Goal: Transaction & Acquisition: Purchase product/service

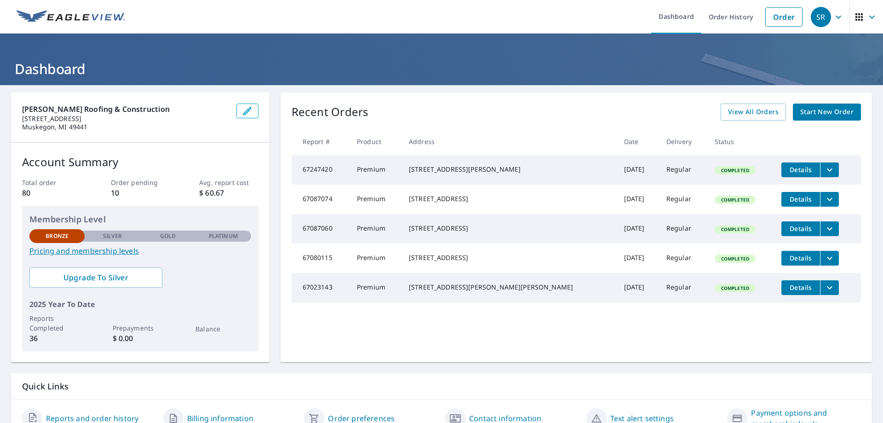
click at [813, 112] on span "Start New Order" at bounding box center [826, 111] width 53 height 11
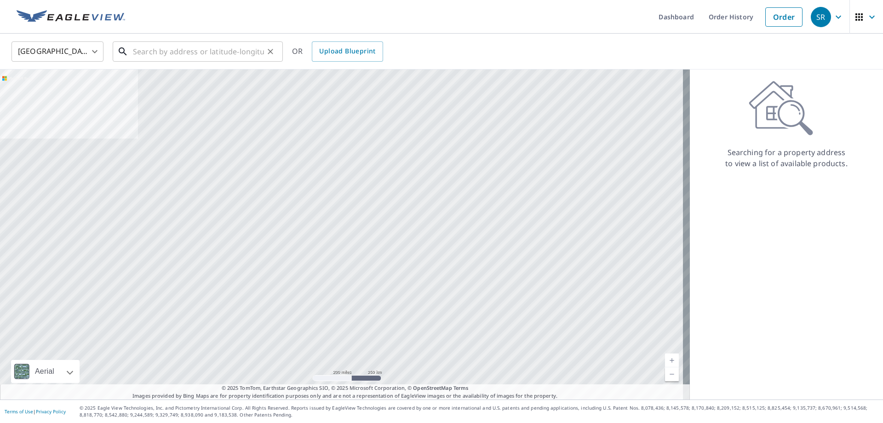
click at [167, 50] on input "text" at bounding box center [198, 52] width 131 height 26
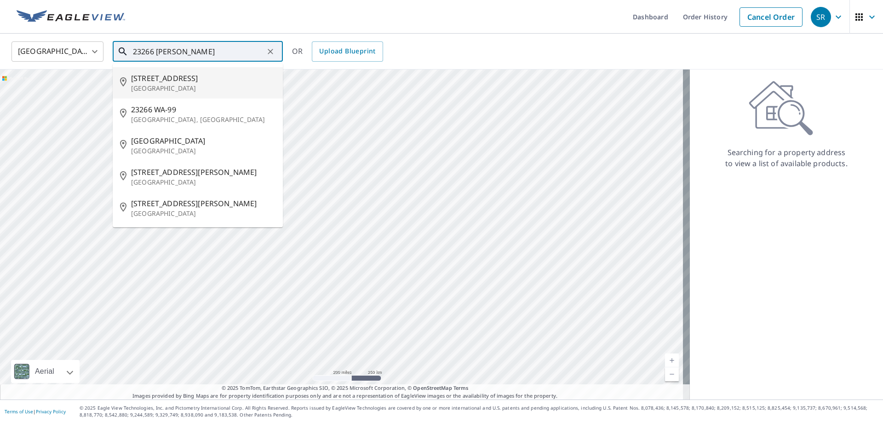
click at [159, 84] on p "[GEOGRAPHIC_DATA]" at bounding box center [203, 88] width 144 height 9
type input "[STREET_ADDRESS]"
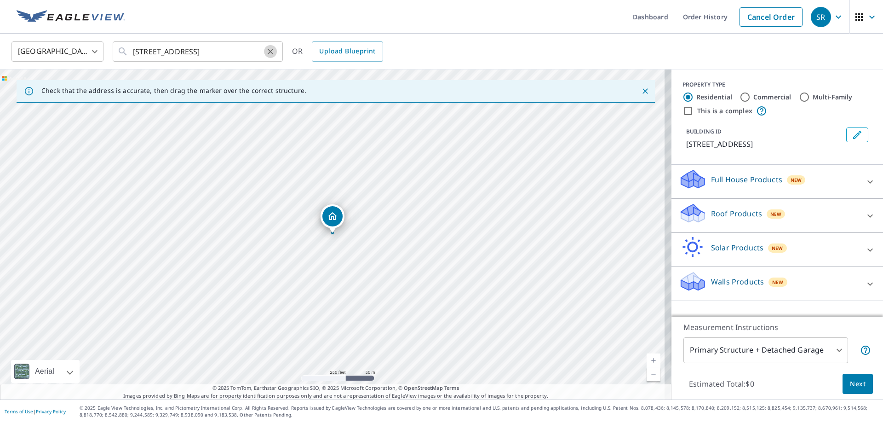
click at [271, 52] on icon "Clear" at bounding box center [270, 51] width 9 height 9
click at [212, 49] on input "text" at bounding box center [198, 52] width 131 height 26
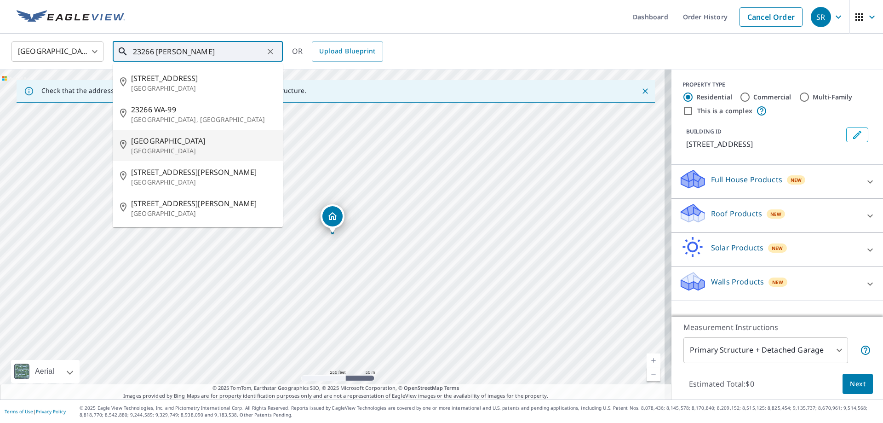
click at [169, 143] on span "[GEOGRAPHIC_DATA]" at bounding box center [203, 140] width 144 height 11
type input "[STREET_ADDRESS]"
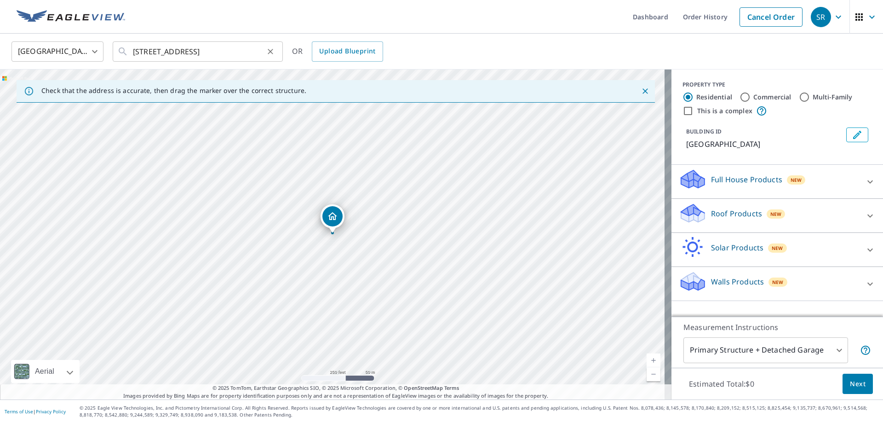
click at [271, 50] on icon "Clear" at bounding box center [271, 52] width 6 height 6
click at [190, 52] on input "text" at bounding box center [198, 52] width 131 height 26
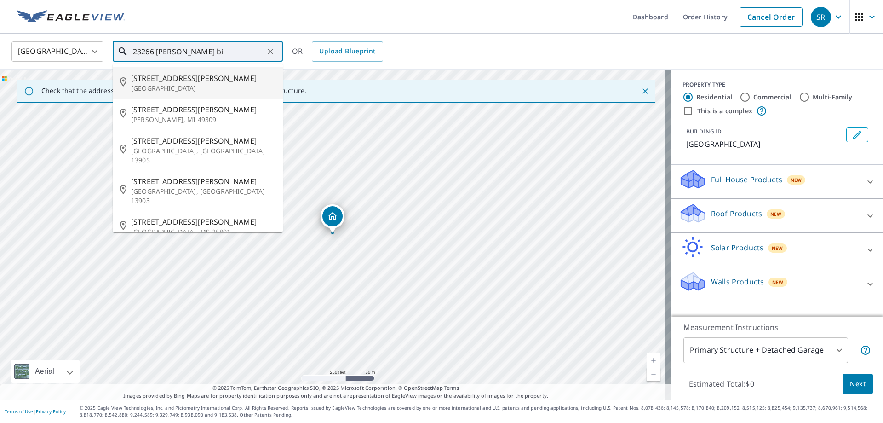
click at [166, 80] on span "[STREET_ADDRESS][PERSON_NAME]" at bounding box center [203, 78] width 144 height 11
type input "[STREET_ADDRESS][PERSON_NAME]"
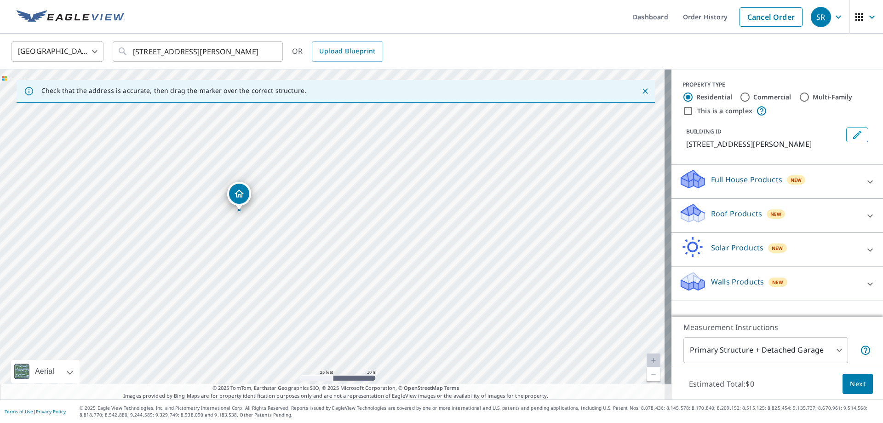
drag, startPoint x: 277, startPoint y: 219, endPoint x: 465, endPoint y: 330, distance: 218.3
click at [467, 334] on div "[STREET_ADDRESS][PERSON_NAME]" at bounding box center [335, 234] width 671 height 330
click at [241, 194] on icon "Dropped pin, building 1, Residential property, 23266 Hayes Rd Big Rapids, MI 49…" at bounding box center [239, 193] width 9 height 8
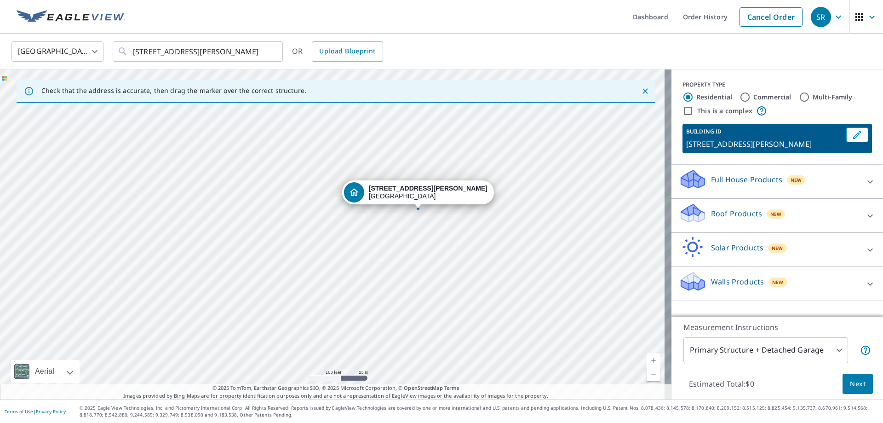
click at [865, 213] on icon at bounding box center [870, 215] width 11 height 11
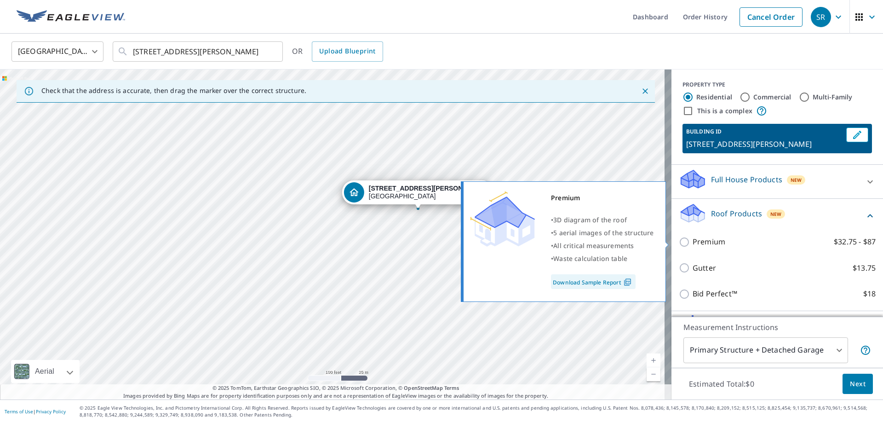
click at [679, 241] on input "Premium $32.75 - $87" at bounding box center [686, 241] width 14 height 11
checkbox input "true"
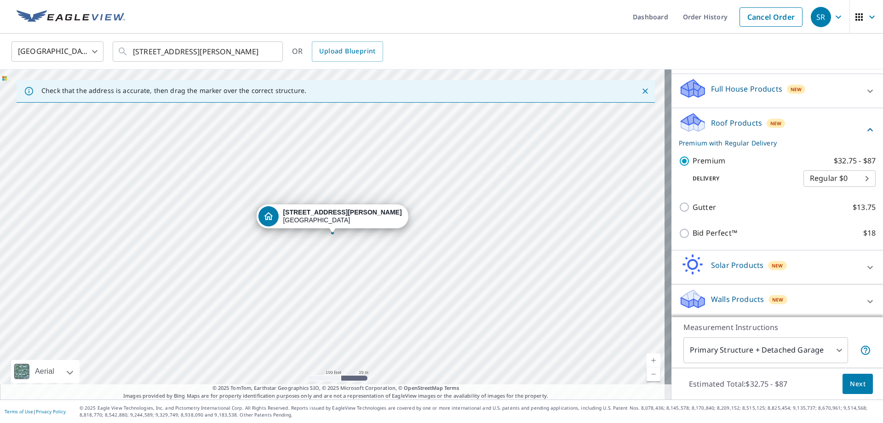
scroll to position [92, 0]
click at [850, 385] on span "Next" at bounding box center [858, 383] width 16 height 11
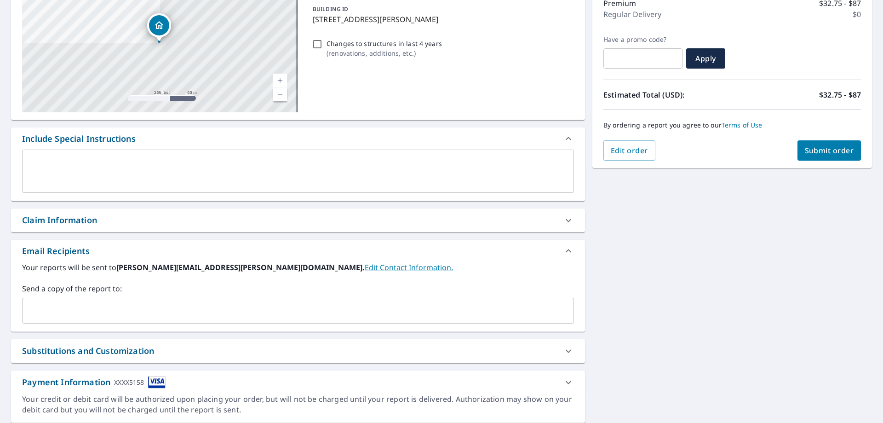
scroll to position [156, 0]
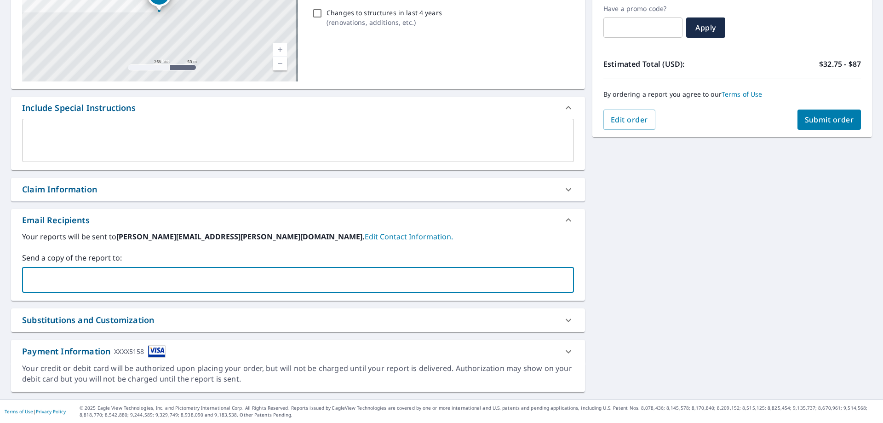
click at [41, 274] on input "text" at bounding box center [291, 279] width 530 height 17
type input "[EMAIL_ADDRESS][DOMAIN_NAME]"
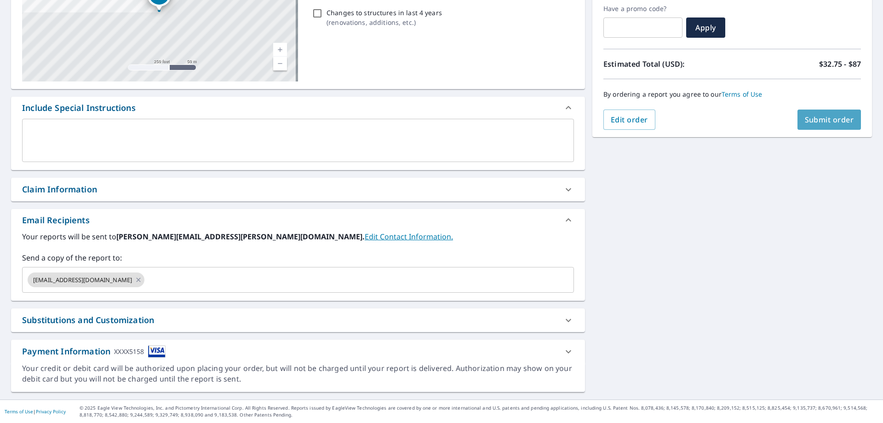
click at [824, 119] on span "Submit order" at bounding box center [829, 120] width 49 height 10
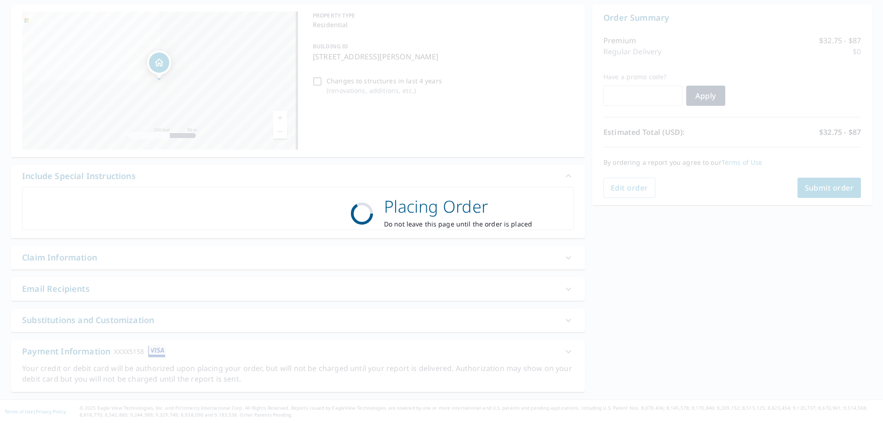
scroll to position [88, 0]
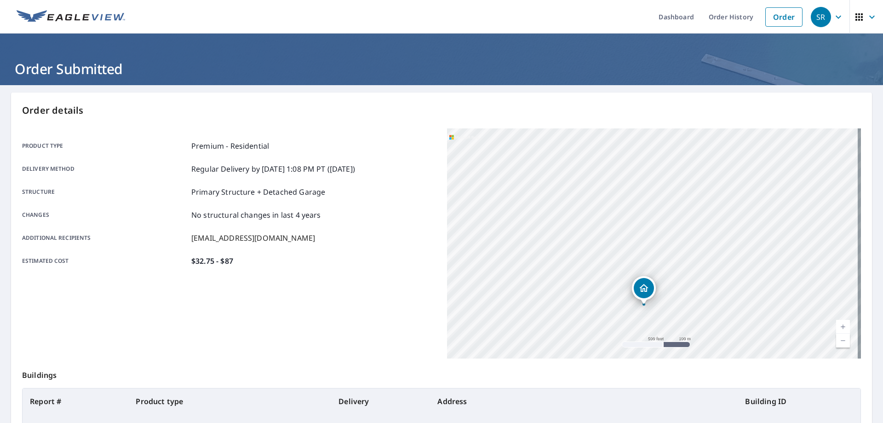
drag, startPoint x: 650, startPoint y: 198, endPoint x: 646, endPoint y: 308, distance: 110.4
click at [646, 308] on div "[STREET_ADDRESS][PERSON_NAME]" at bounding box center [654, 243] width 414 height 230
drag, startPoint x: 688, startPoint y: 268, endPoint x: 582, endPoint y: 223, distance: 115.8
click at [582, 223] on div "[STREET_ADDRESS][PERSON_NAME]" at bounding box center [654, 243] width 414 height 230
drag, startPoint x: 759, startPoint y: 277, endPoint x: 573, endPoint y: 246, distance: 188.4
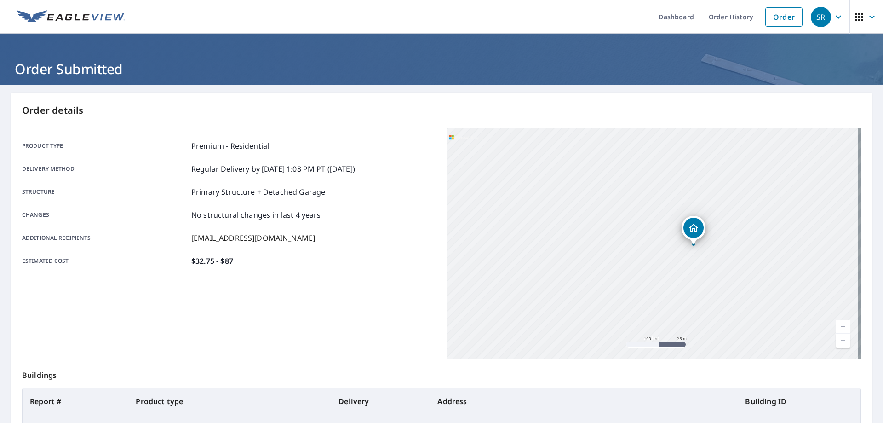
click at [574, 248] on div "[STREET_ADDRESS][PERSON_NAME]" at bounding box center [654, 243] width 414 height 230
drag, startPoint x: 785, startPoint y: 291, endPoint x: 527, endPoint y: 260, distance: 259.9
click at [503, 256] on div "[STREET_ADDRESS][PERSON_NAME]" at bounding box center [654, 243] width 414 height 230
